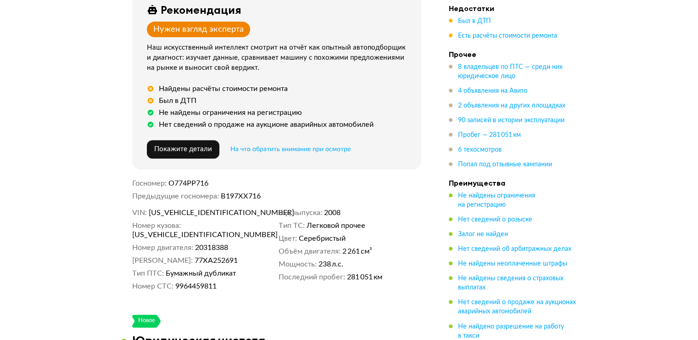
scroll to position [367, 0]
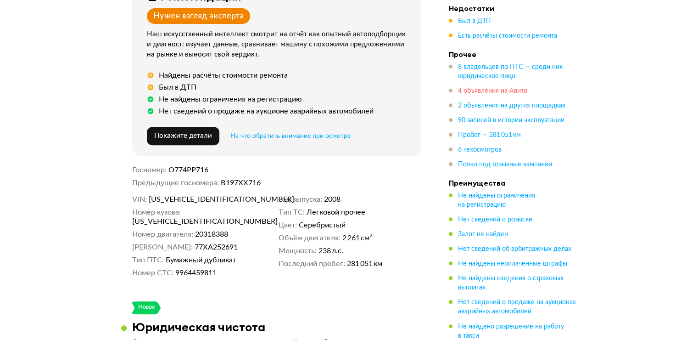
click at [480, 90] on span "4 объявления на Авито" at bounding box center [492, 91] width 69 height 6
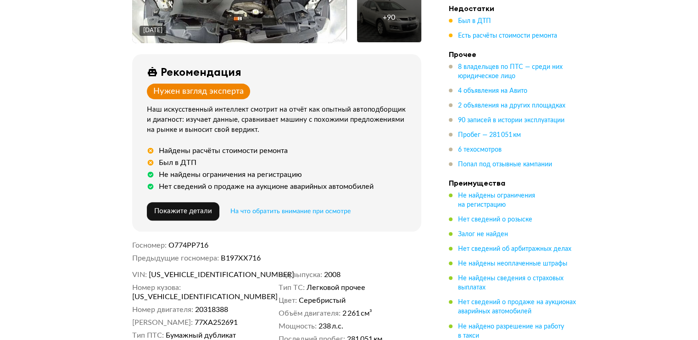
scroll to position [154, 0]
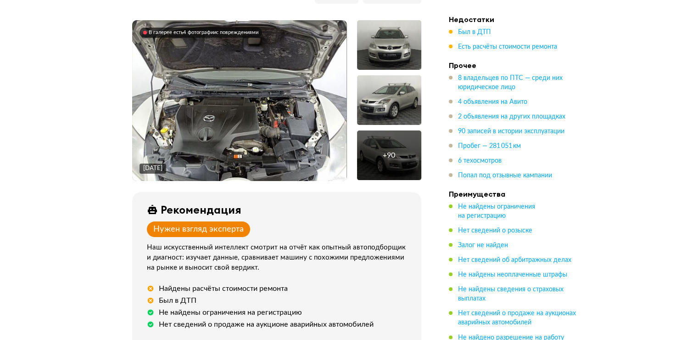
click at [301, 116] on img at bounding box center [239, 100] width 215 height 161
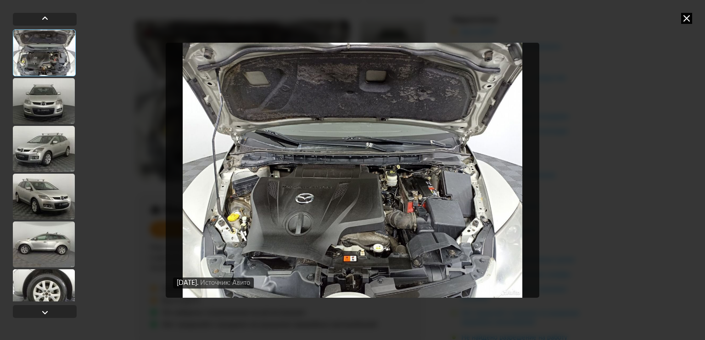
click at [28, 100] on div at bounding box center [44, 101] width 62 height 46
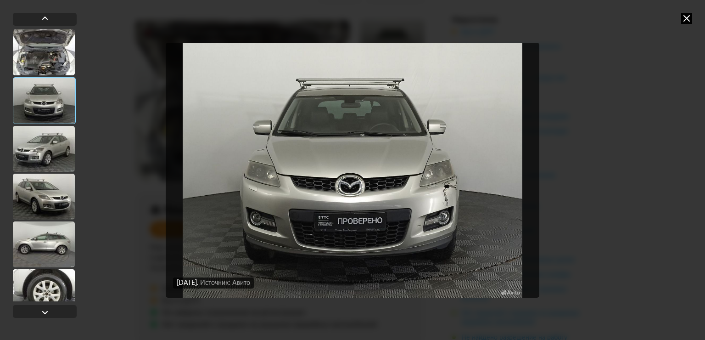
click at [39, 149] on div at bounding box center [44, 149] width 62 height 46
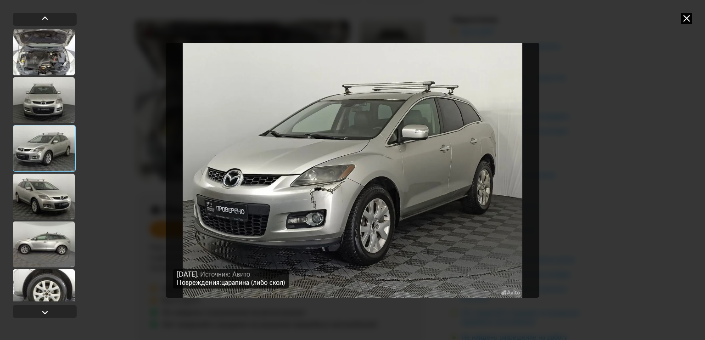
click at [42, 189] on div at bounding box center [44, 196] width 62 height 46
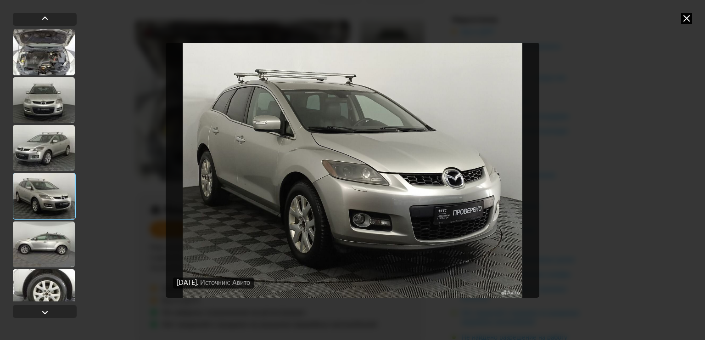
click at [43, 200] on div at bounding box center [44, 196] width 63 height 47
click at [32, 242] on div at bounding box center [44, 244] width 62 height 46
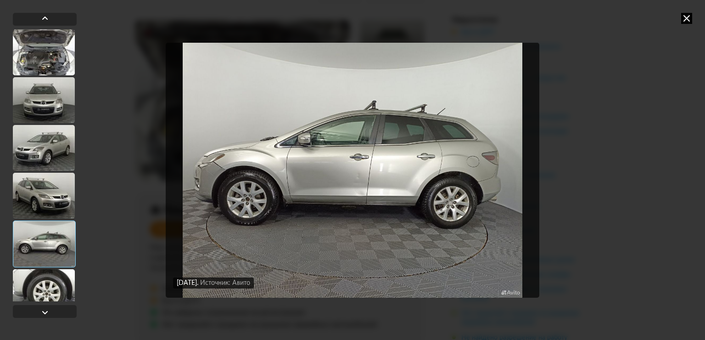
click at [690, 17] on icon at bounding box center [686, 18] width 11 height 11
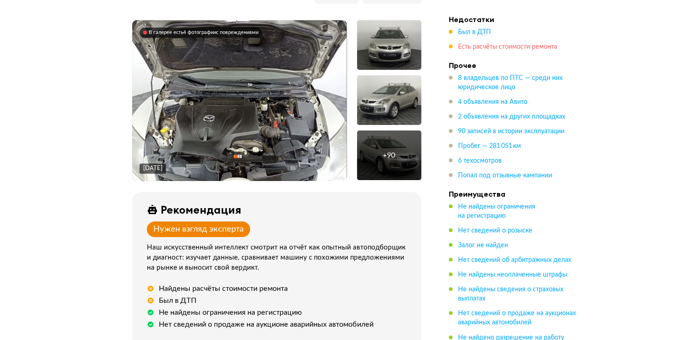
click at [483, 44] on span "Есть расчёты стоимости ремонта" at bounding box center [507, 47] width 99 height 6
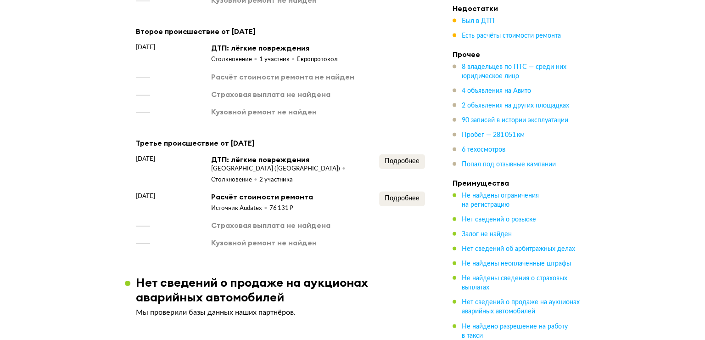
scroll to position [2092, 0]
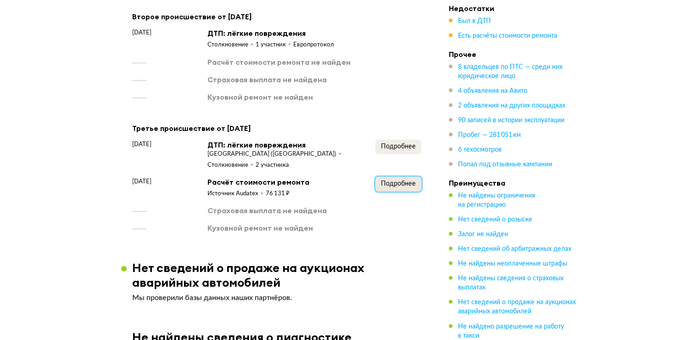
click at [401, 180] on span "Подробнее" at bounding box center [398, 183] width 35 height 6
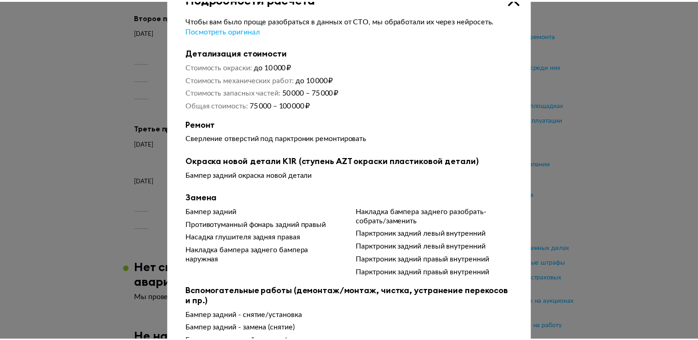
scroll to position [0, 0]
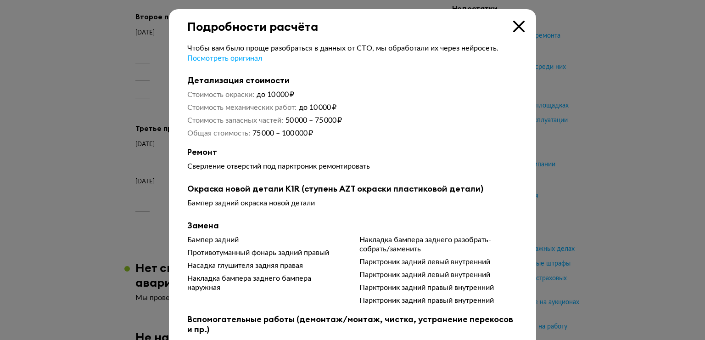
click at [515, 27] on icon at bounding box center [518, 26] width 11 height 11
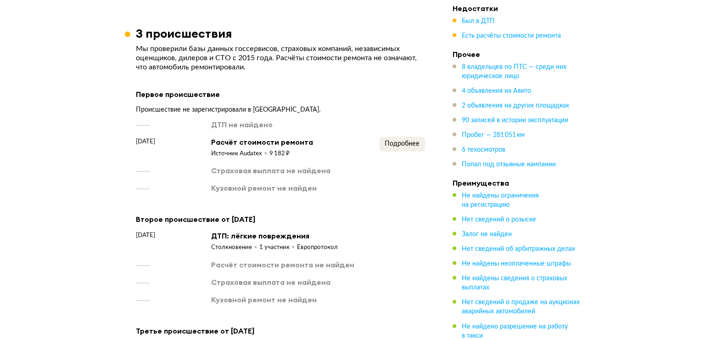
scroll to position [1863, 0]
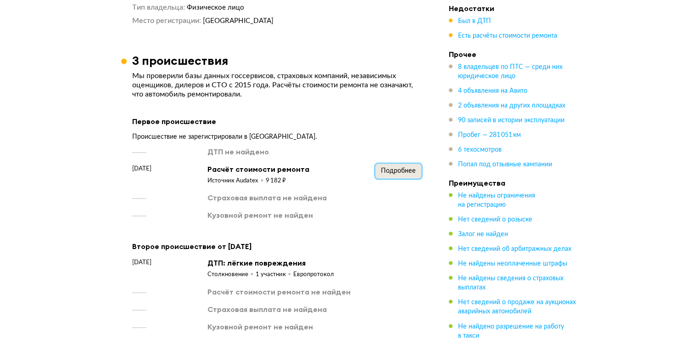
click at [400, 168] on span "Подробнее" at bounding box center [398, 171] width 35 height 6
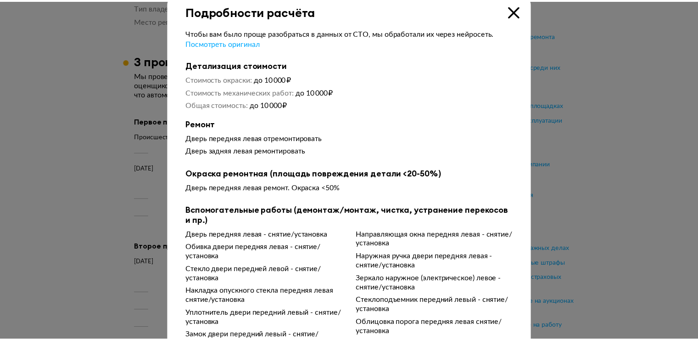
scroll to position [0, 0]
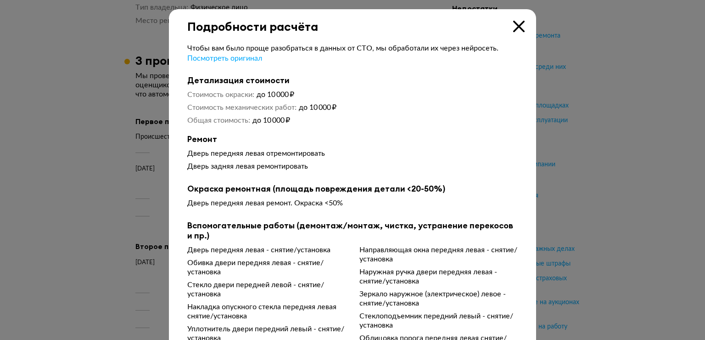
click at [513, 26] on icon at bounding box center [518, 26] width 11 height 11
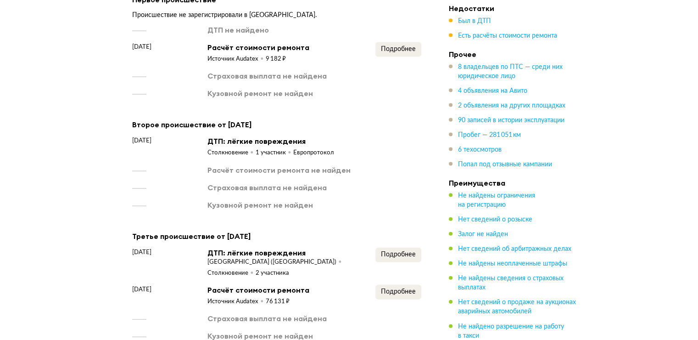
scroll to position [2000, 0]
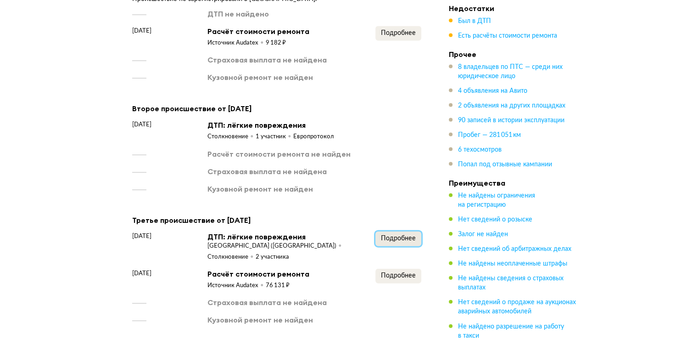
click at [397, 235] on span "Подробнее" at bounding box center [398, 238] width 35 height 6
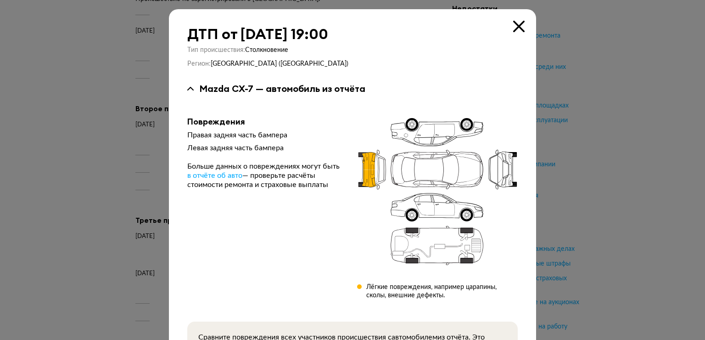
click at [516, 26] on icon at bounding box center [518, 26] width 11 height 11
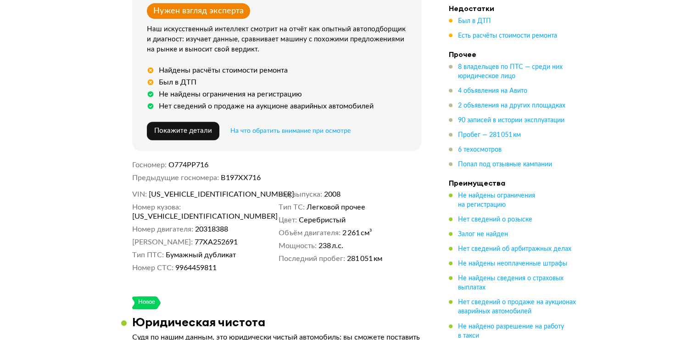
scroll to position [394, 0]
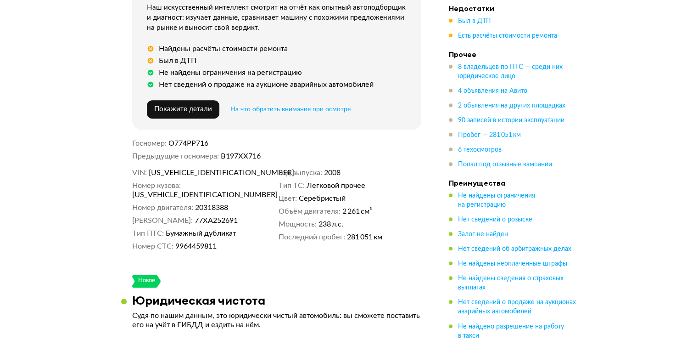
click at [191, 168] on span "[US_VEHICLE_IDENTIFICATION_NUMBER]" at bounding box center [202, 172] width 106 height 9
copy span "[US_VEHICLE_IDENTIFICATION_NUMBER]"
